Goal: Task Accomplishment & Management: Complete application form

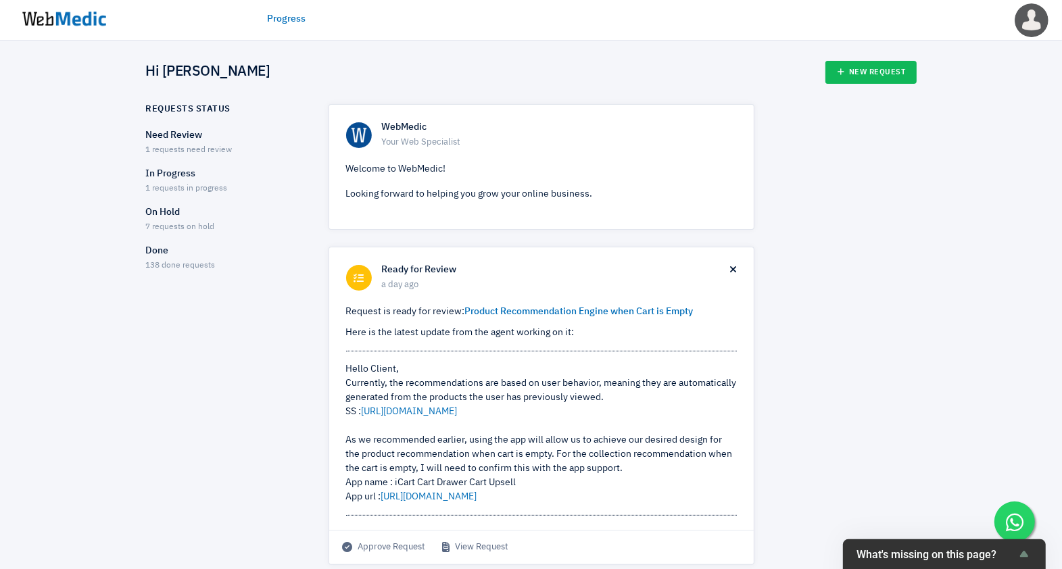
click at [183, 185] on span "1 requests in progress" at bounding box center [187, 189] width 82 height 8
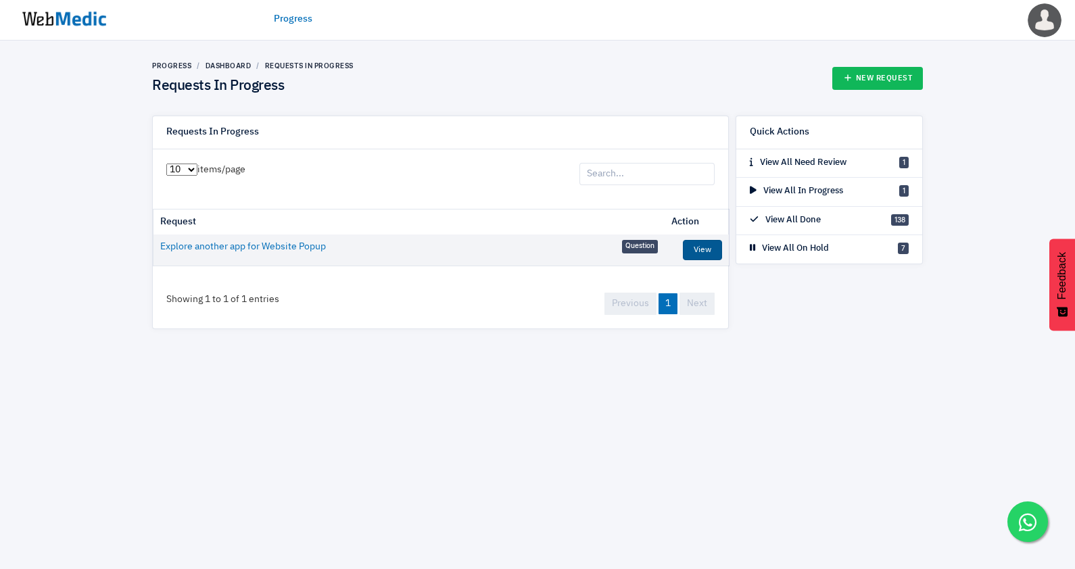
click at [707, 251] on link "View" at bounding box center [702, 250] width 39 height 20
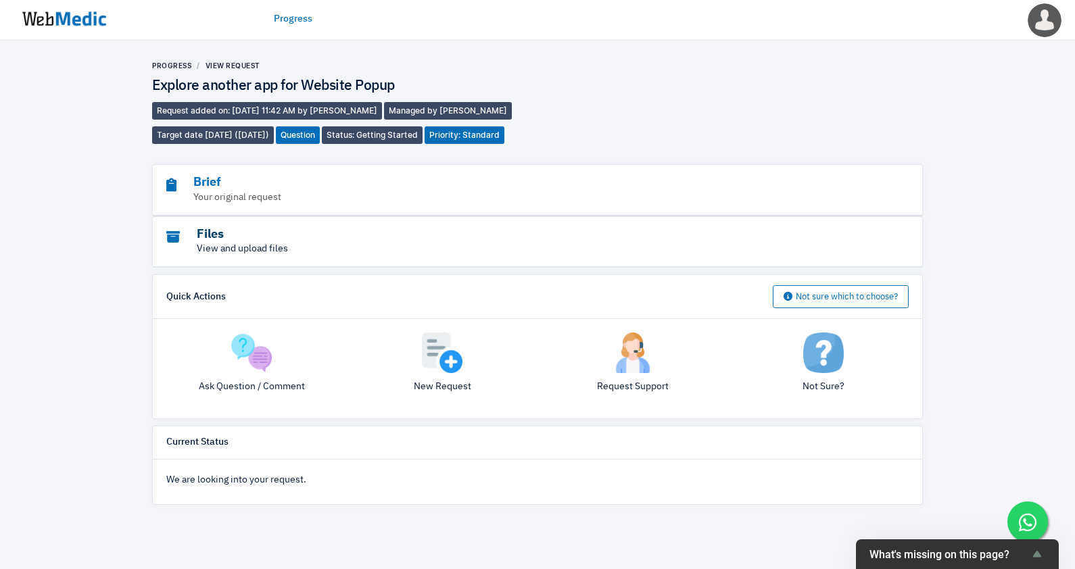
click at [246, 227] on h3 "Files" at bounding box center [500, 235] width 668 height 16
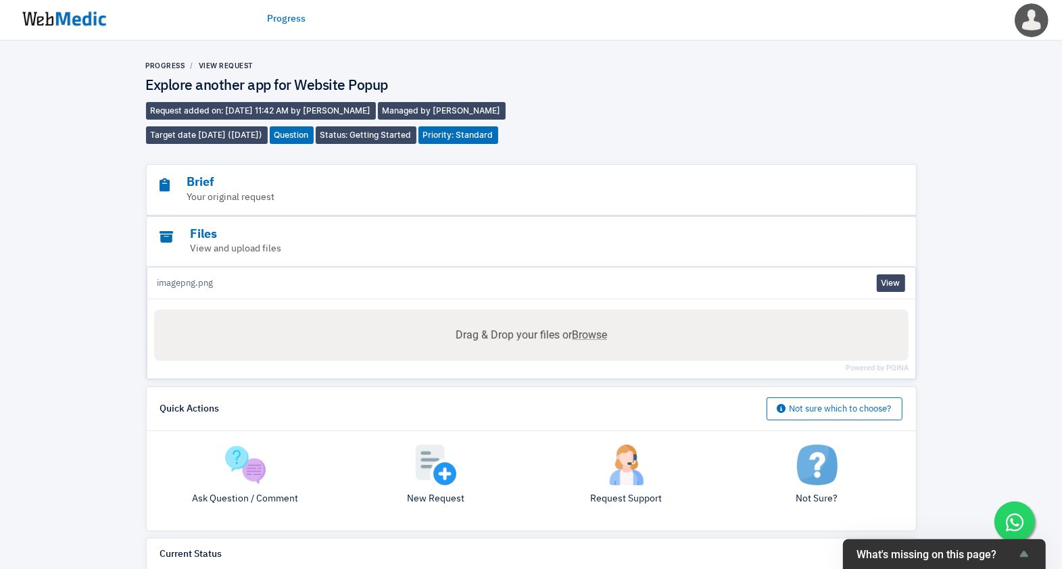
click at [91, 27] on img at bounding box center [64, 19] width 101 height 42
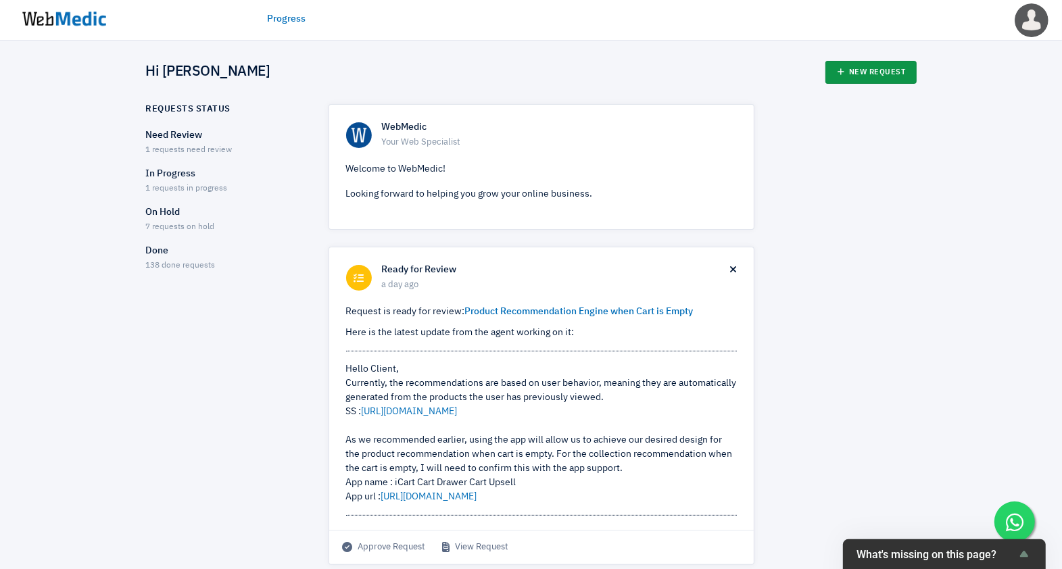
click at [880, 73] on link "New Request" at bounding box center [870, 72] width 91 height 23
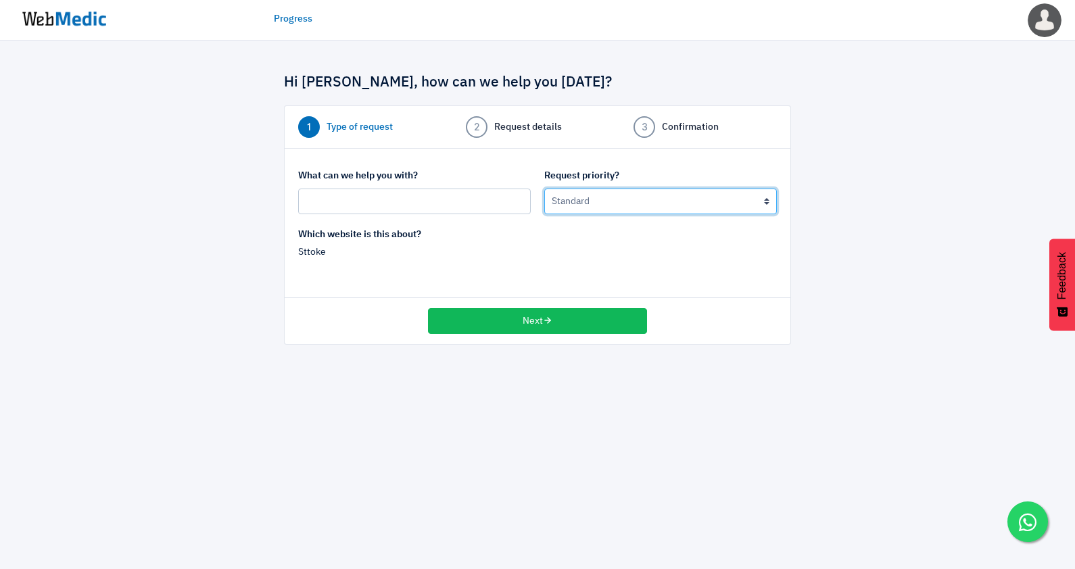
click at [594, 206] on select "Urgent: this is a mission critical issue High: this needs to be prioritized bef…" at bounding box center [660, 202] width 233 height 26
select select "2"
click at [544, 189] on select "Urgent: this is a mission critical issue High: this needs to be prioritized bef…" at bounding box center [660, 202] width 233 height 26
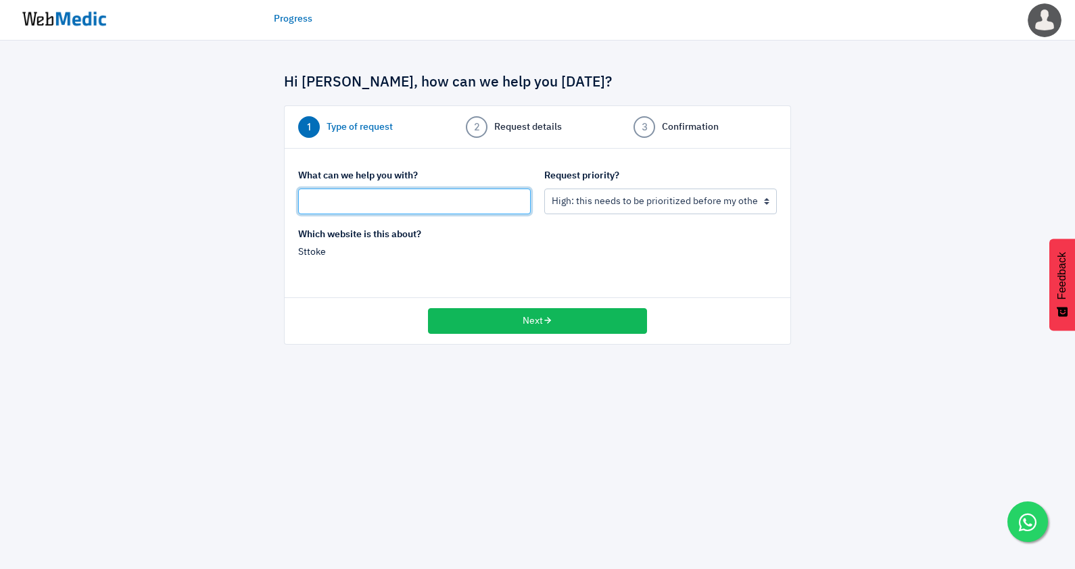
click at [436, 203] on input "text" at bounding box center [414, 202] width 233 height 26
click at [394, 203] on input "text" at bounding box center [414, 202] width 233 height 26
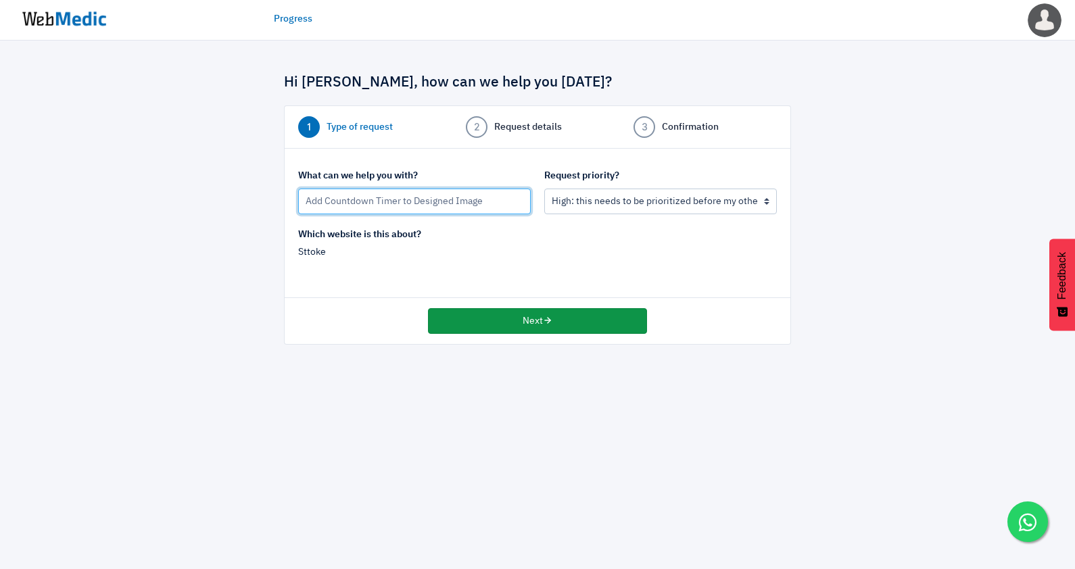
type input "Add Countdown Timer to Designed Image"
click at [538, 310] on button "Next" at bounding box center [537, 321] width 219 height 26
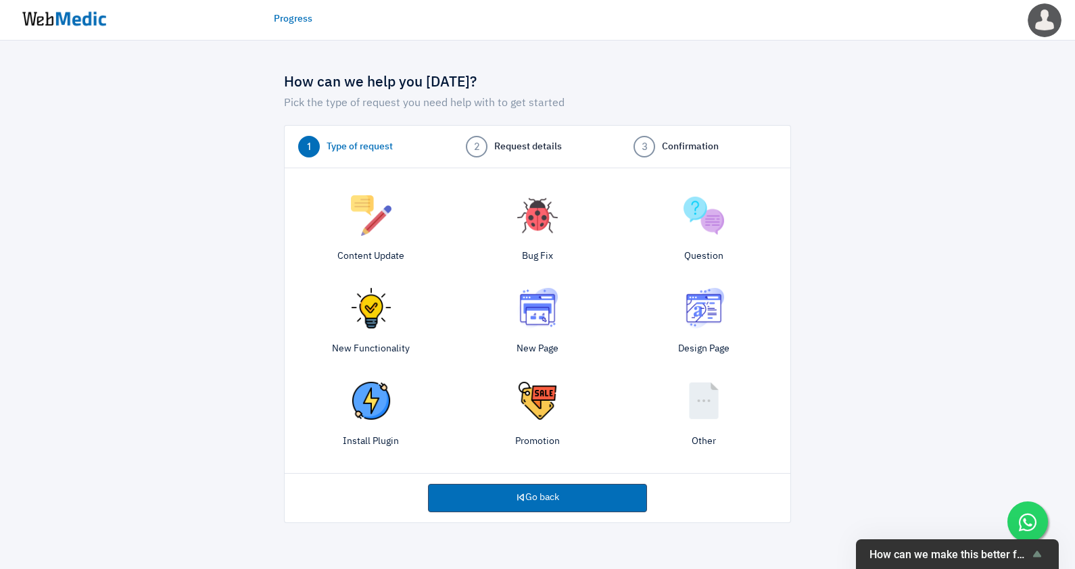
click at [705, 228] on img at bounding box center [703, 215] width 41 height 41
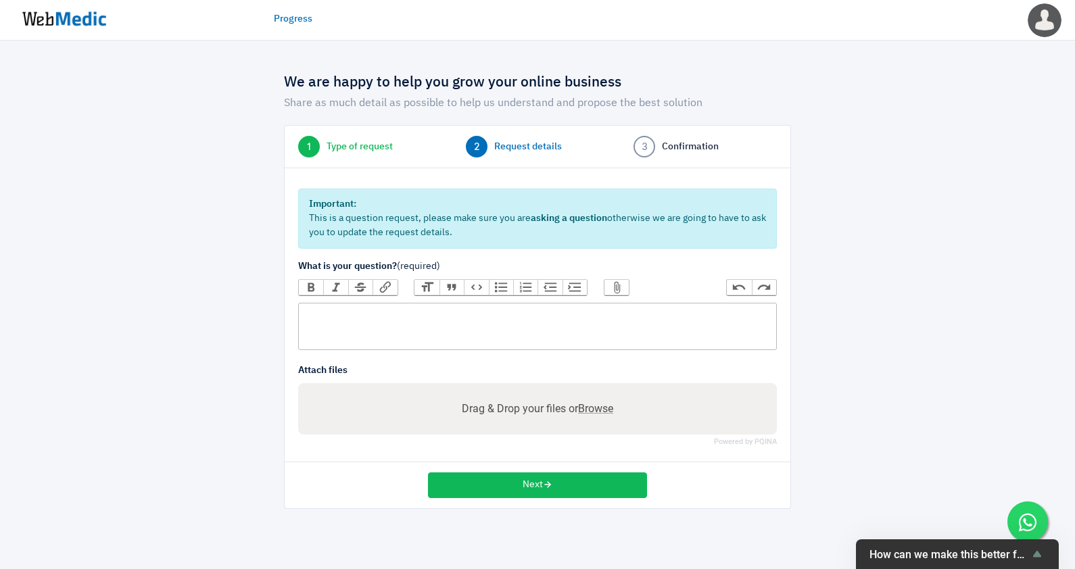
click at [382, 320] on trix-editor at bounding box center [537, 326] width 479 height 47
paste trix-editor "<div>may i ask if we're able to add a countdown timer on the images that we'll …"
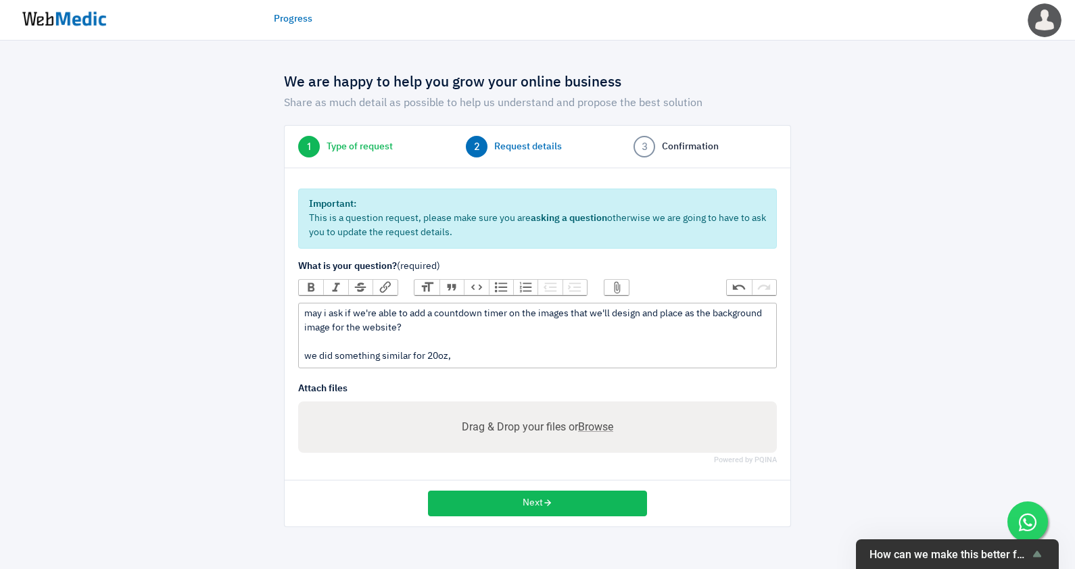
paste trix-editor "<div>may i ask if we're able to add a countdown timer on the images that we'll …"
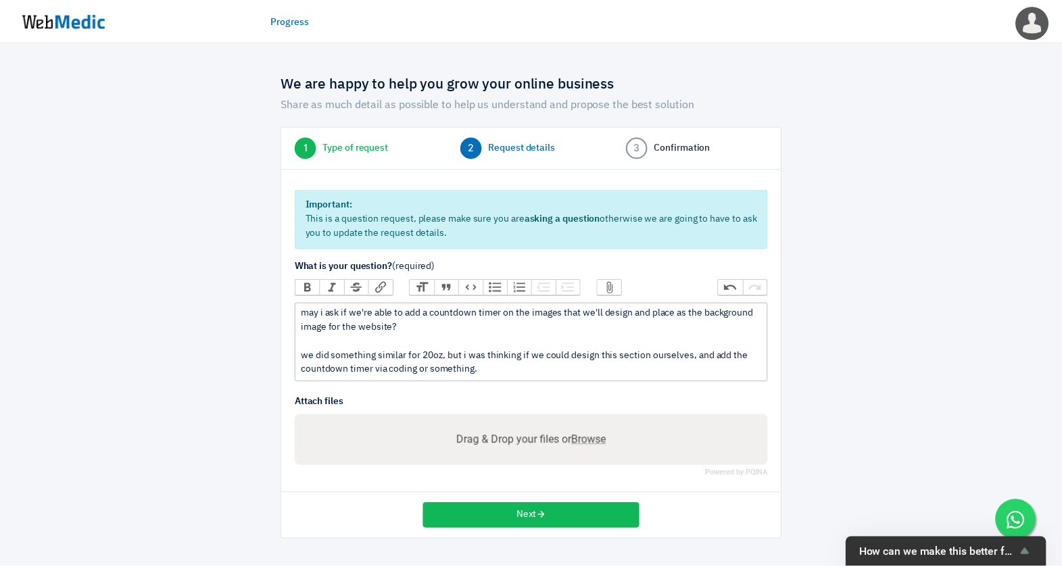
paste trix-editor "but i was thinking if we could design this section ourselves, and add the count…"
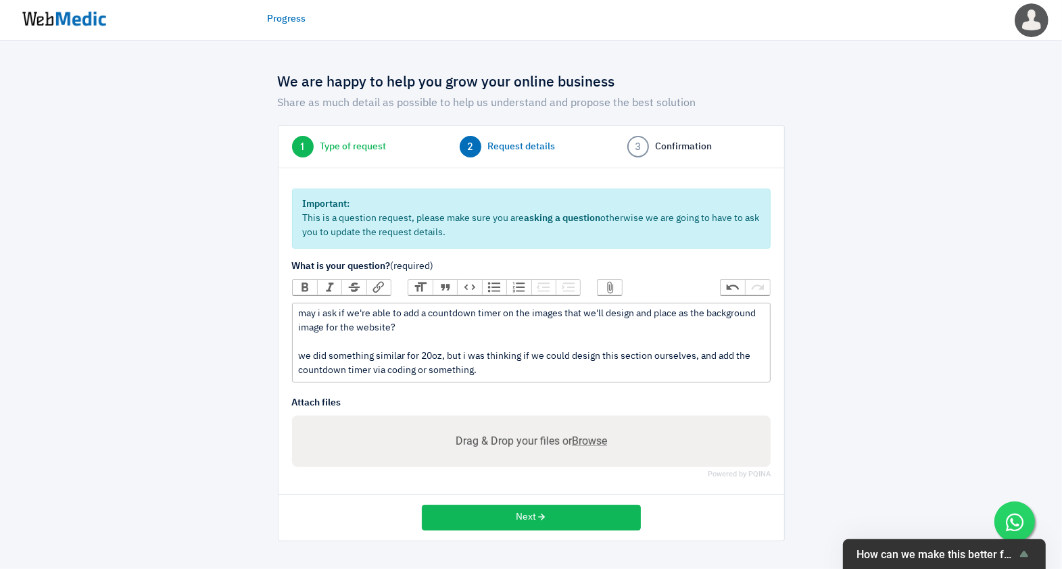
type trix-editor "<div>may i ask if we're able to add a countdown timer on the images that we'll …"
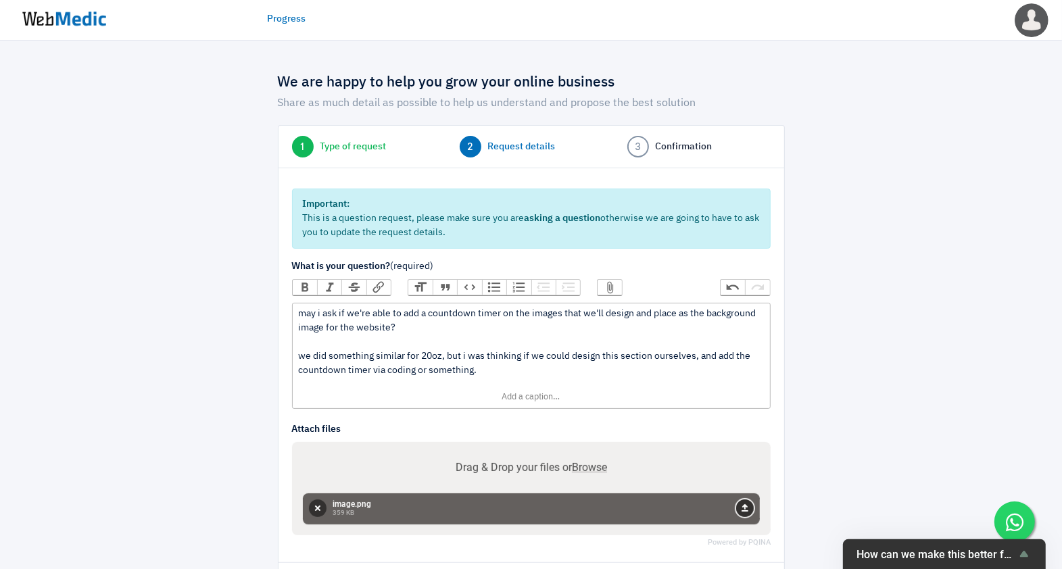
click at [742, 514] on button "Upload" at bounding box center [745, 509] width 18 height 18
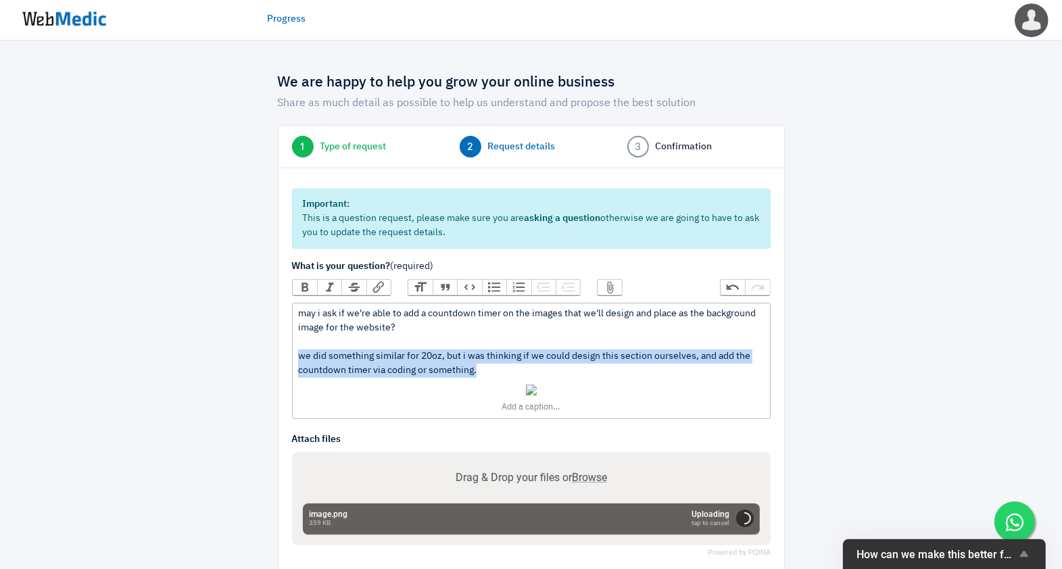
click at [531, 388] on img at bounding box center [531, 390] width 11 height 11
click at [531, 376] on button "Remove" at bounding box center [531, 377] width 14 height 14
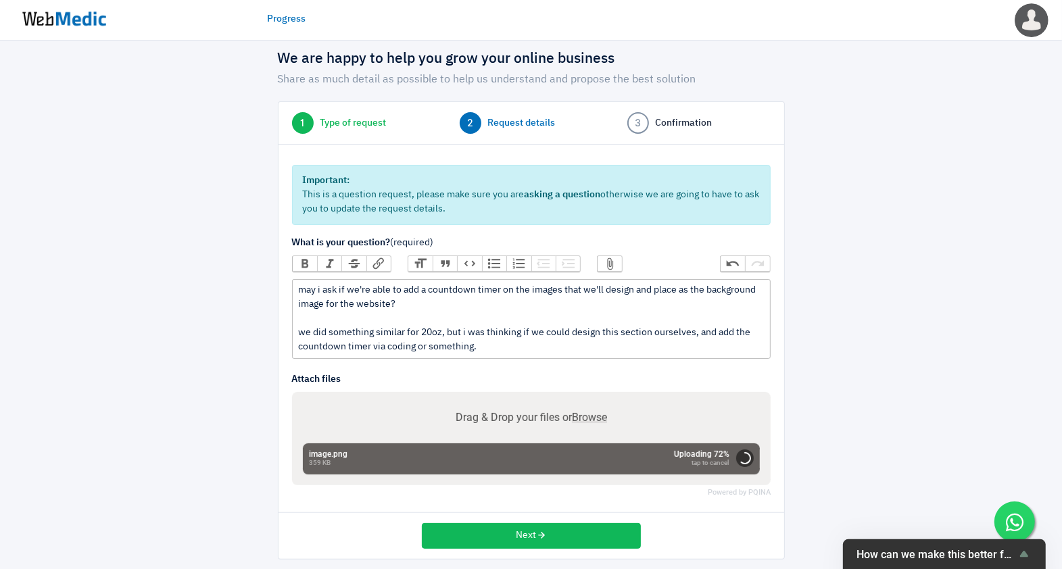
scroll to position [30, 0]
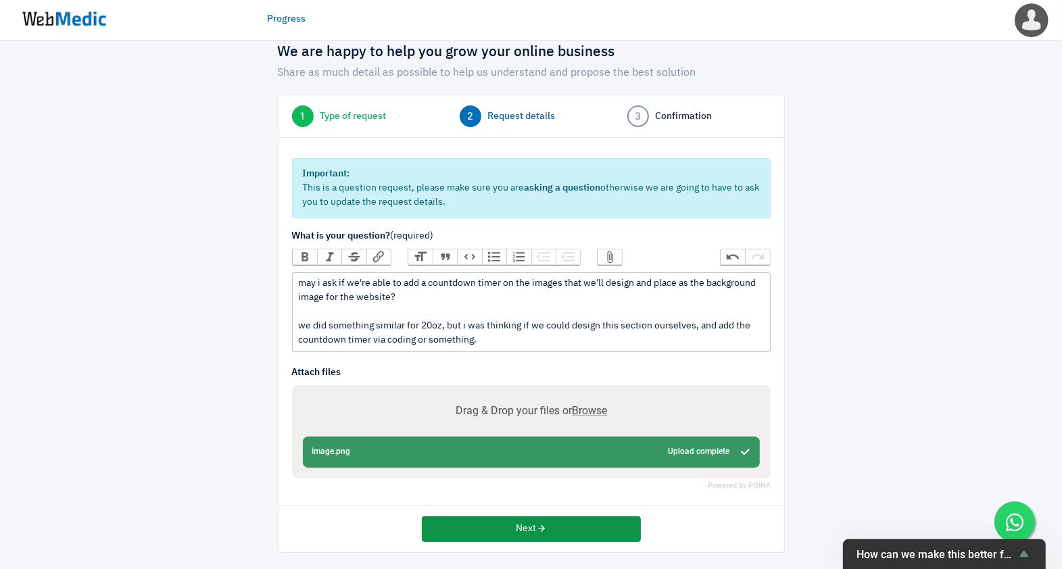
click at [543, 524] on icon "button" at bounding box center [541, 528] width 9 height 9
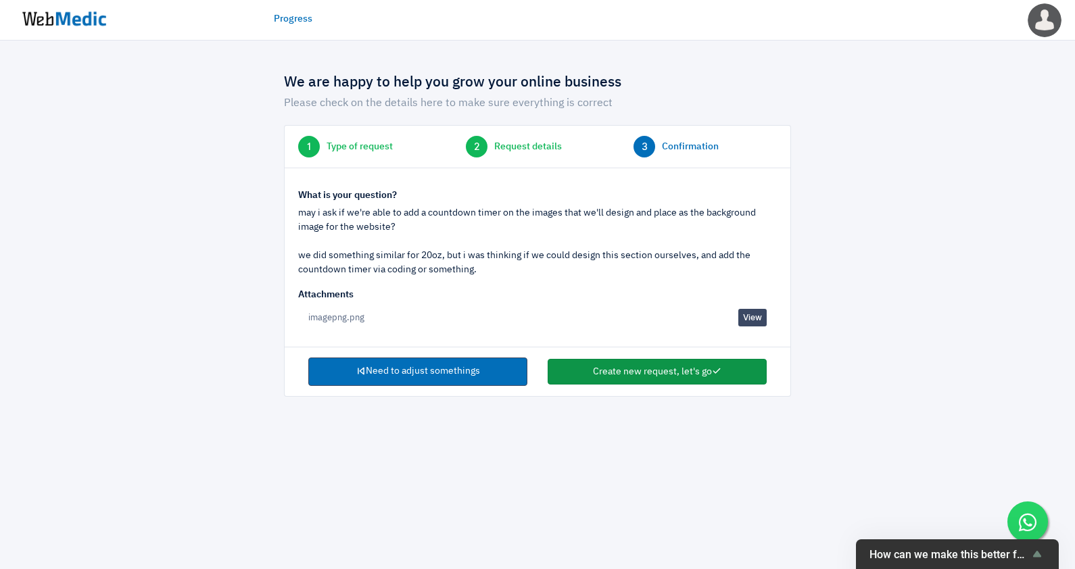
click at [653, 369] on button "Create new request, let's go" at bounding box center [657, 372] width 219 height 26
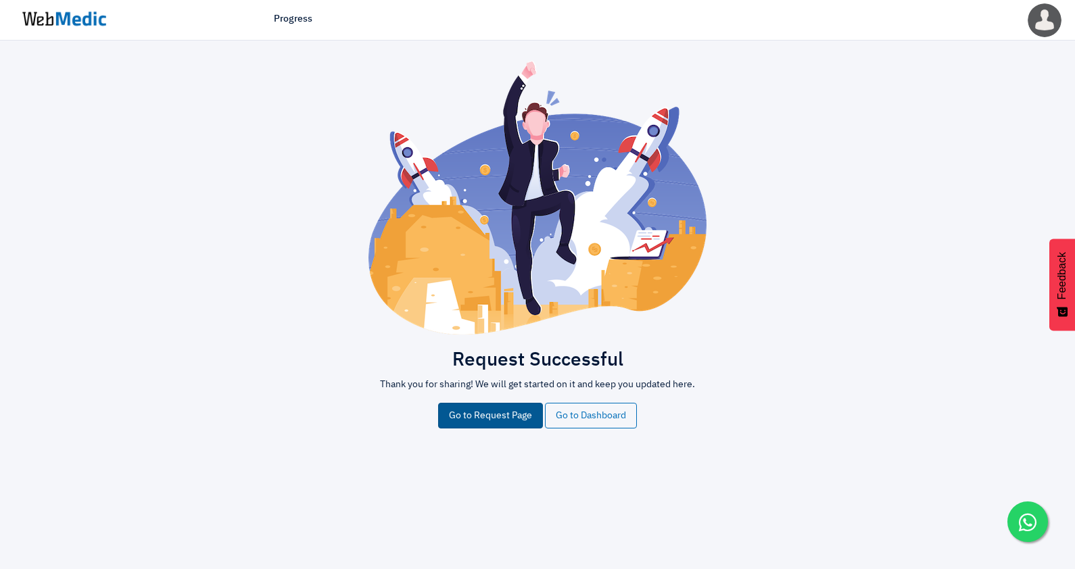
click at [500, 414] on link "Go to Request Page" at bounding box center [490, 416] width 105 height 26
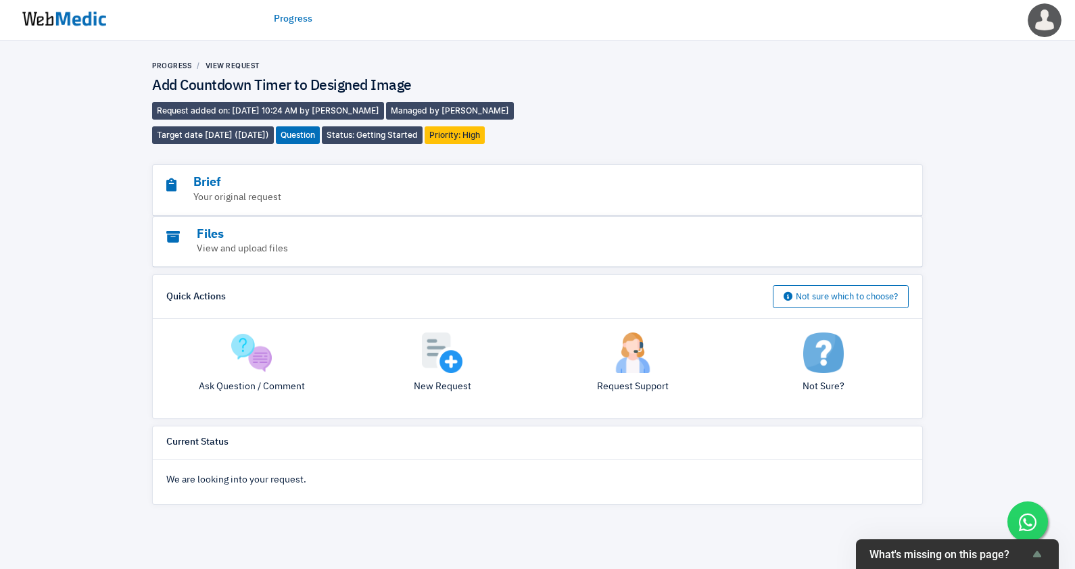
click at [66, 17] on img at bounding box center [64, 19] width 101 height 42
